Goal: Go to known website: Access a specific website the user already knows

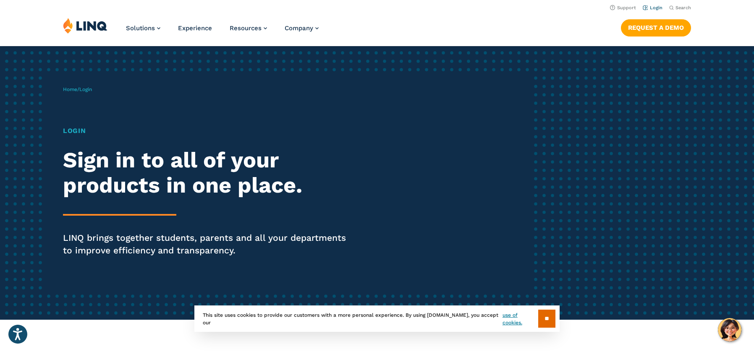
click at [655, 8] on link "Login" at bounding box center [653, 7] width 20 height 5
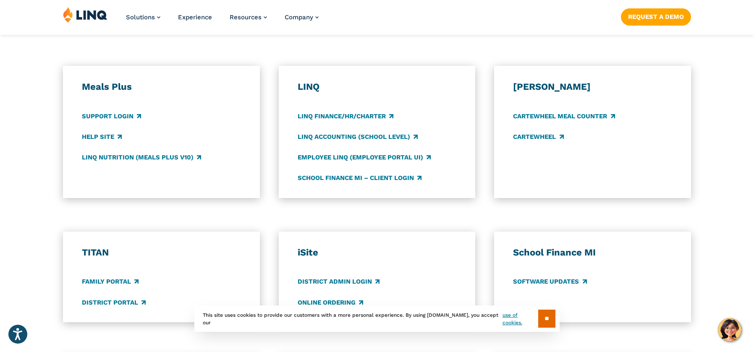
scroll to position [456, 0]
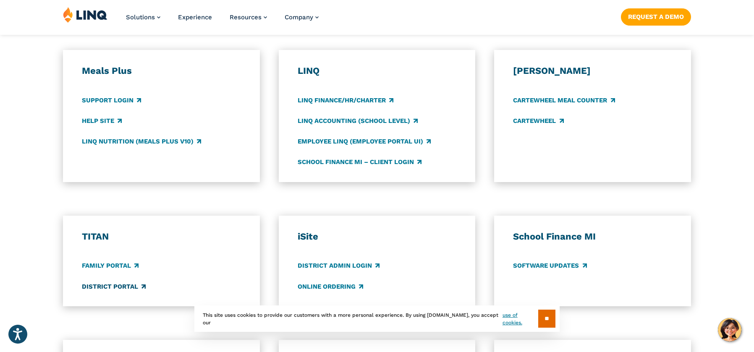
click at [113, 287] on link "District Portal" at bounding box center [114, 286] width 64 height 9
